Goal: Information Seeking & Learning: Learn about a topic

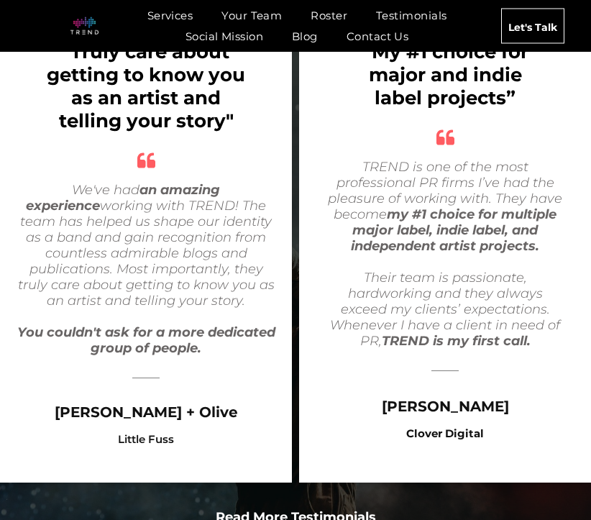
scroll to position [2950, 0]
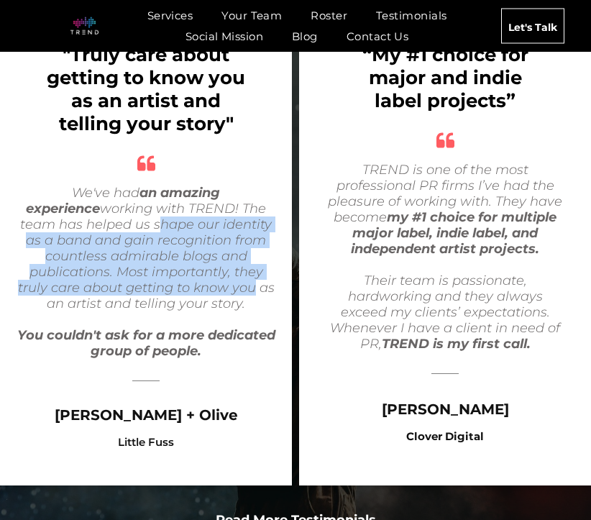
drag, startPoint x: 81, startPoint y: 173, endPoint x: 153, endPoint y: 238, distance: 97.8
click at [151, 237] on span "We've had an amazing experience working with TREND! The team has helped us shap…" at bounding box center [146, 248] width 257 height 127
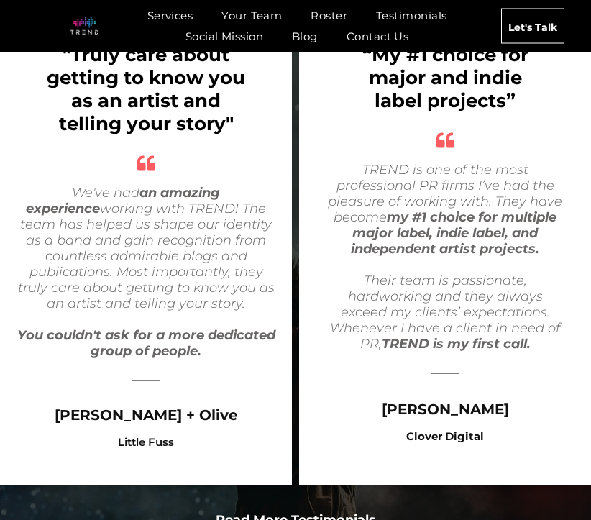
click at [153, 238] on span "We've had an amazing experience working with TREND! The team has helped us shap…" at bounding box center [146, 248] width 257 height 127
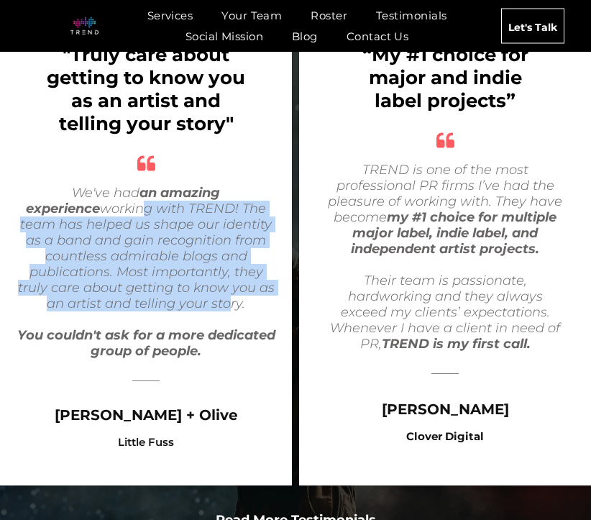
drag, startPoint x: 63, startPoint y: 153, endPoint x: 181, endPoint y: 269, distance: 165.8
click at [180, 268] on div "We've had an amazing experience working with TREND! The team has helped us shap…" at bounding box center [145, 273] width 263 height 176
click at [181, 312] on div at bounding box center [145, 320] width 263 height 16
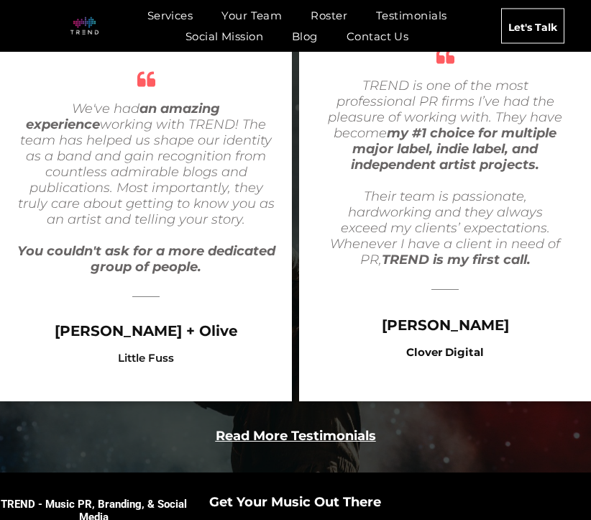
scroll to position [3034, 0]
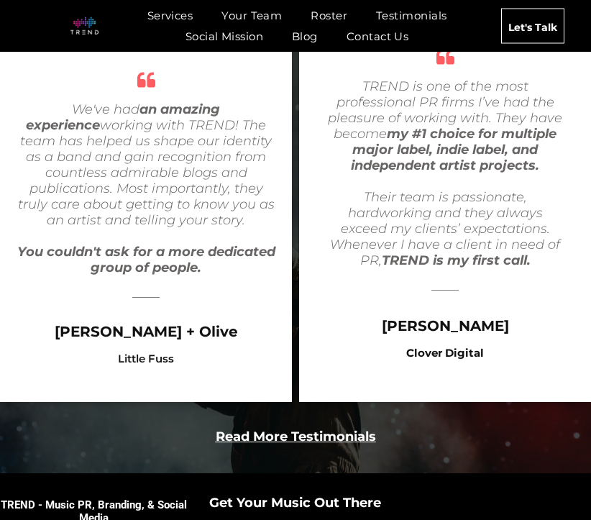
click at [290, 413] on div "Read More Testimonials" at bounding box center [296, 432] width 534 height 39
click at [296, 429] on b "Read More Testimonials" at bounding box center [296, 437] width 160 height 16
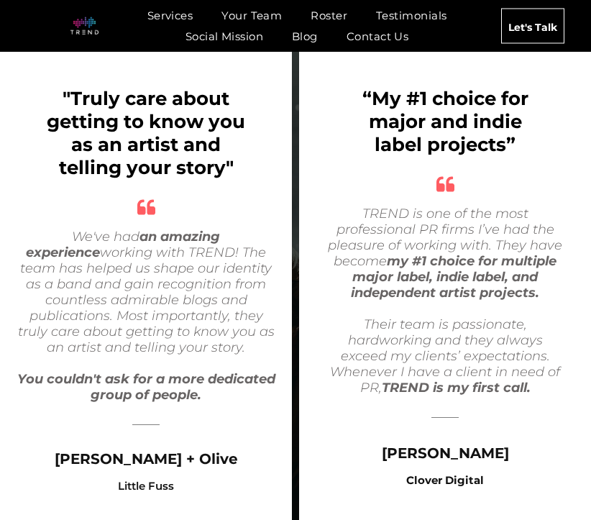
scroll to position [2921, 0]
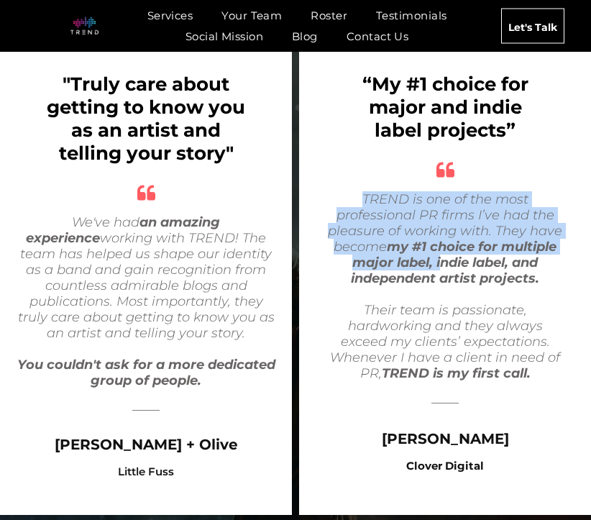
drag, startPoint x: 355, startPoint y: 149, endPoint x: 441, endPoint y: 217, distance: 110.1
click at [439, 216] on div "TREND is one of the most professional PR firms I’ve had the pleasure of working…" at bounding box center [446, 238] width 240 height 95
click at [441, 239] on b "my #1 choice for multiple major label, indie label, and independent artist proj…" at bounding box center [454, 262] width 206 height 47
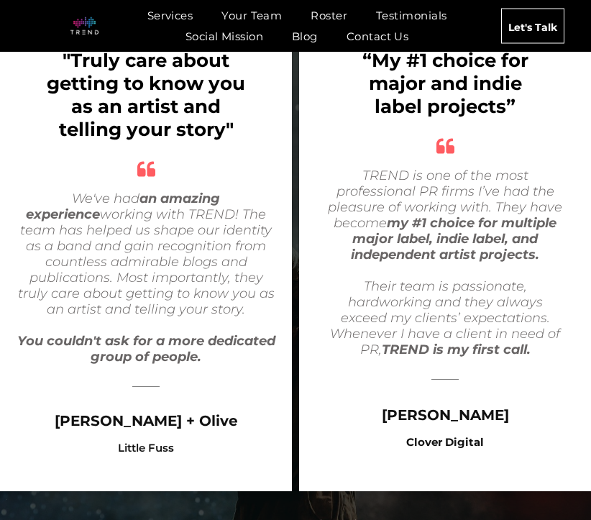
scroll to position [2956, 0]
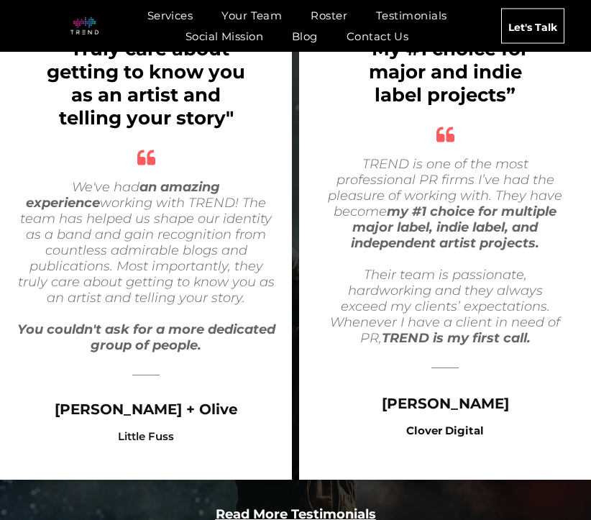
drag, startPoint x: 429, startPoint y: 157, endPoint x: 443, endPoint y: 188, distance: 34.8
click at [442, 204] on b "my #1 choice for multiple major label, indie label, and independent artist proj…" at bounding box center [454, 227] width 206 height 47
click at [443, 204] on b "my #1 choice for multiple major label, indie label, and independent artist proj…" at bounding box center [454, 227] width 206 height 47
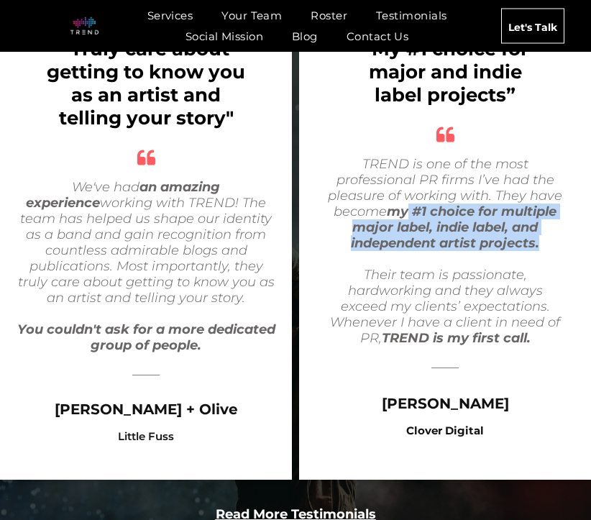
drag, startPoint x: 407, startPoint y: 165, endPoint x: 460, endPoint y: 221, distance: 76.9
click at [460, 220] on div "TREND is one of the most professional PR firms I’ve had the pleasure of working…" at bounding box center [446, 251] width 240 height 191
click at [460, 267] on icon "Their team is passionate, hardworking and they always exceed my clients’ expect…" at bounding box center [445, 306] width 230 height 79
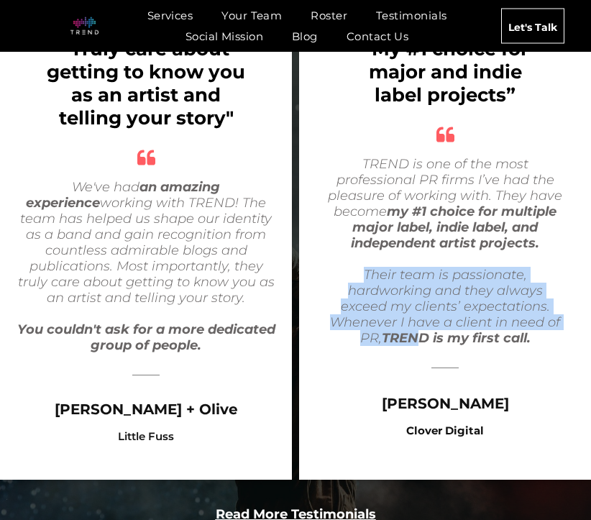
drag, startPoint x: 330, startPoint y: 219, endPoint x: 420, endPoint y: 291, distance: 115.7
click at [419, 290] on div "Their team is passionate, hardworking and they always exceed my clients’ expect…" at bounding box center [446, 306] width 240 height 79
click at [420, 330] on b "TREND is my first call." at bounding box center [456, 338] width 149 height 16
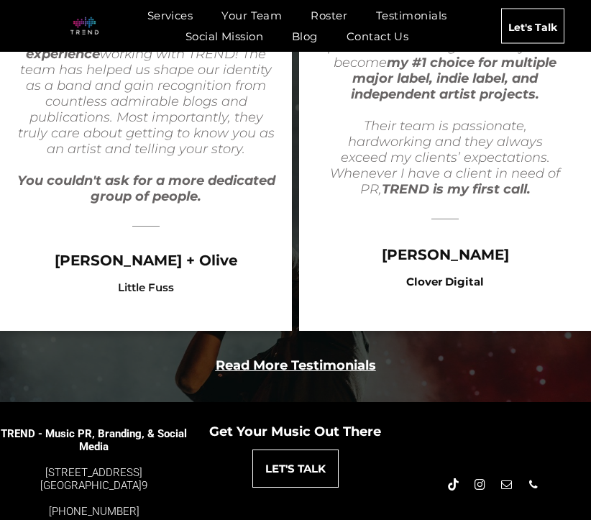
scroll to position [3099, 0]
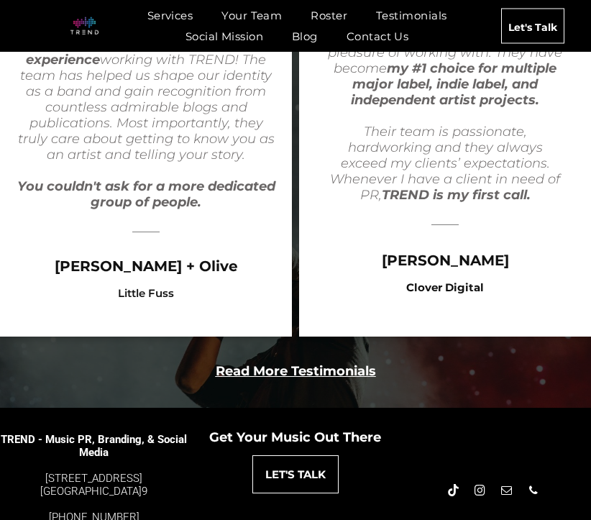
click at [263, 363] on b "Read More Testimonials" at bounding box center [296, 371] width 160 height 16
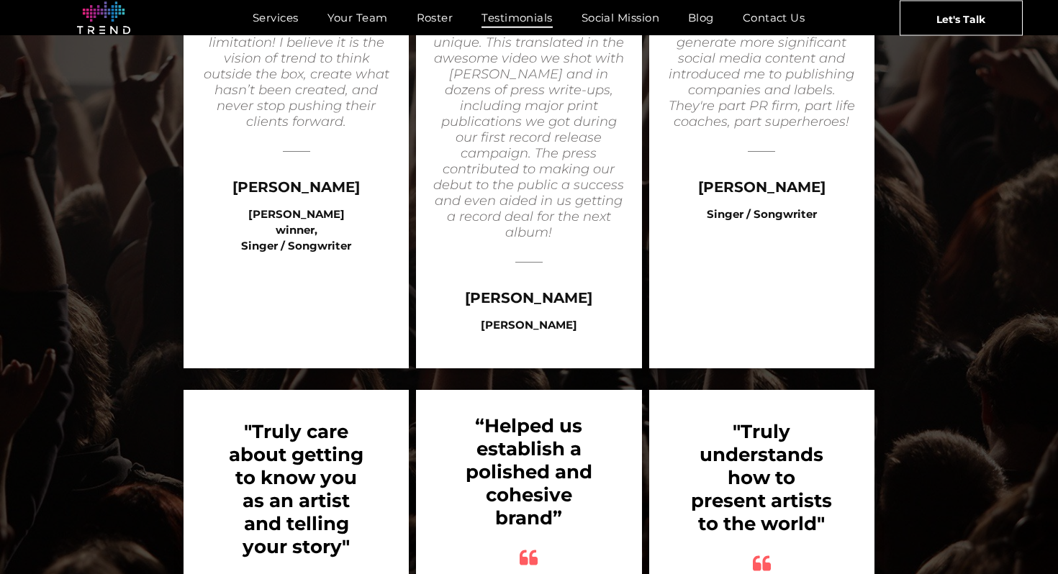
scroll to position [2516, 0]
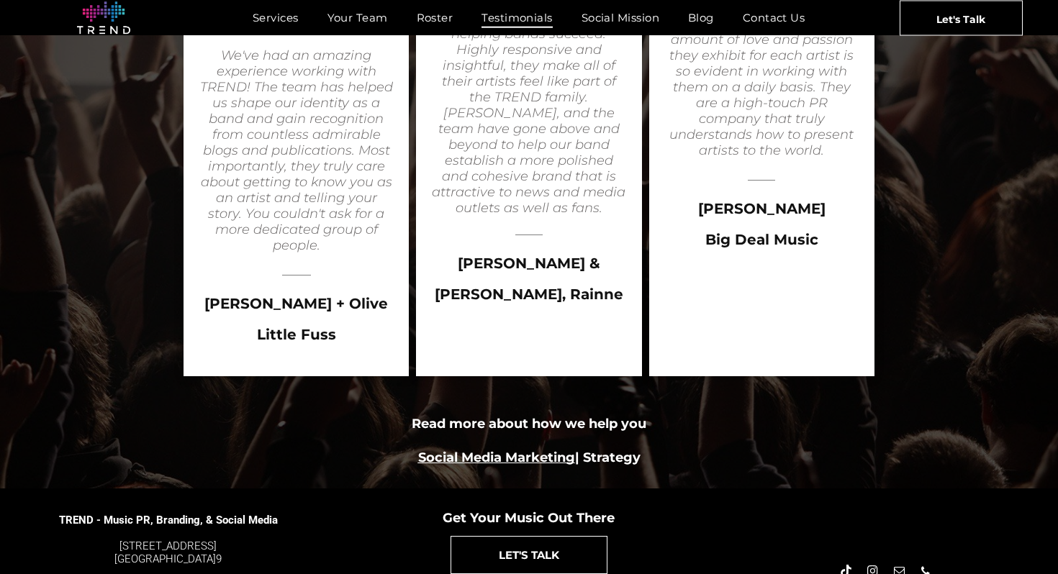
click at [591, 450] on font "Strategy" at bounding box center [612, 458] width 58 height 16
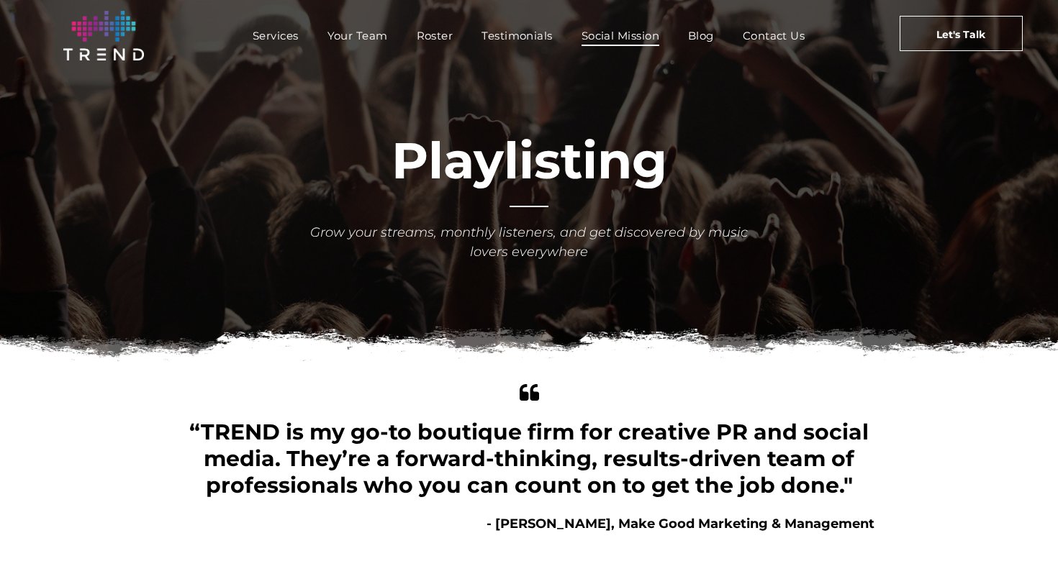
click at [614, 42] on span "Social Mission" at bounding box center [620, 35] width 78 height 21
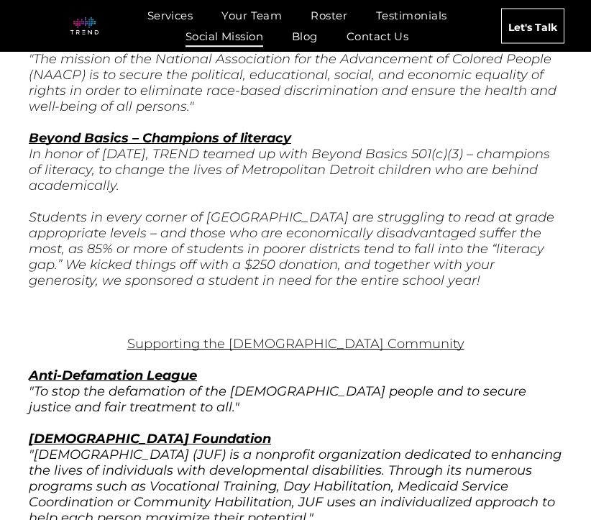
scroll to position [2851, 0]
